Goal: Find specific page/section: Find specific page/section

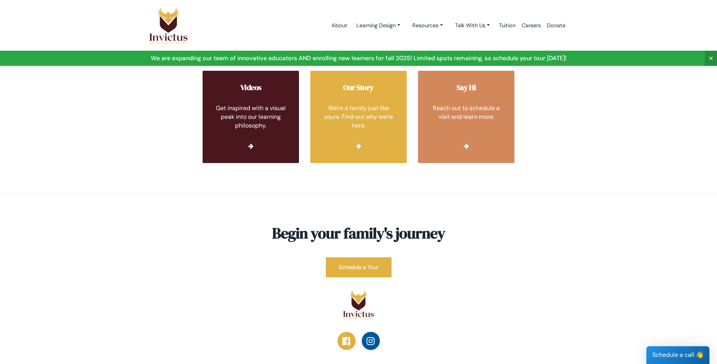
scroll to position [2810, 0]
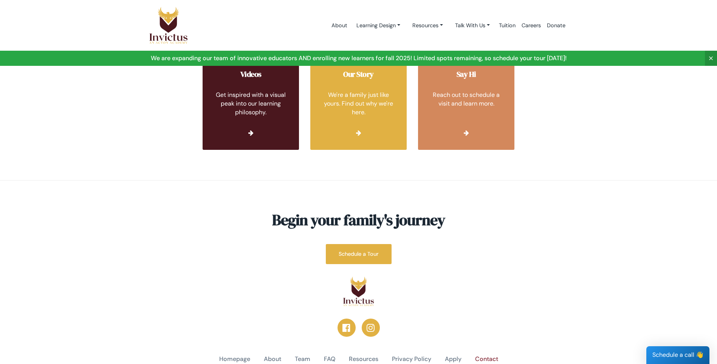
click at [479, 355] on link "Contact" at bounding box center [486, 359] width 23 height 9
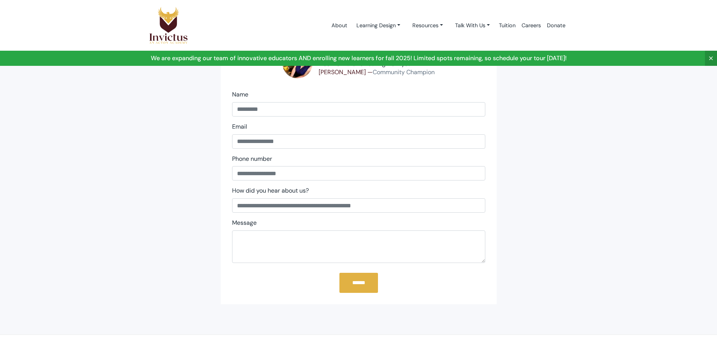
scroll to position [76, 0]
click at [383, 22] on link "Learning Design" at bounding box center [378, 26] width 56 height 14
click at [466, 23] on link "Talk With Us" at bounding box center [472, 26] width 47 height 14
click at [428, 23] on link "Resources" at bounding box center [427, 26] width 43 height 14
click at [350, 25] on link "Learning Design" at bounding box center [378, 26] width 56 height 14
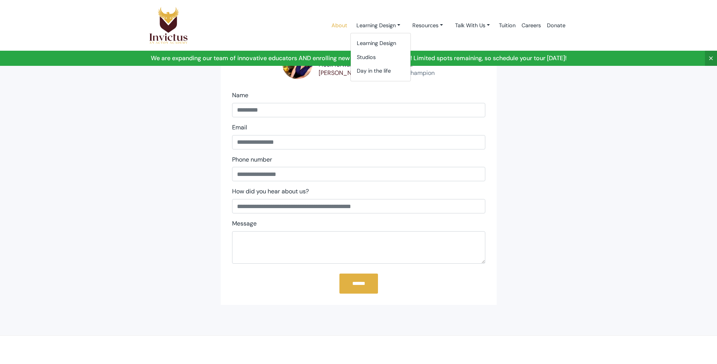
click at [341, 24] on link "About" at bounding box center [340, 25] width 22 height 32
